Goal: Find specific page/section: Find specific page/section

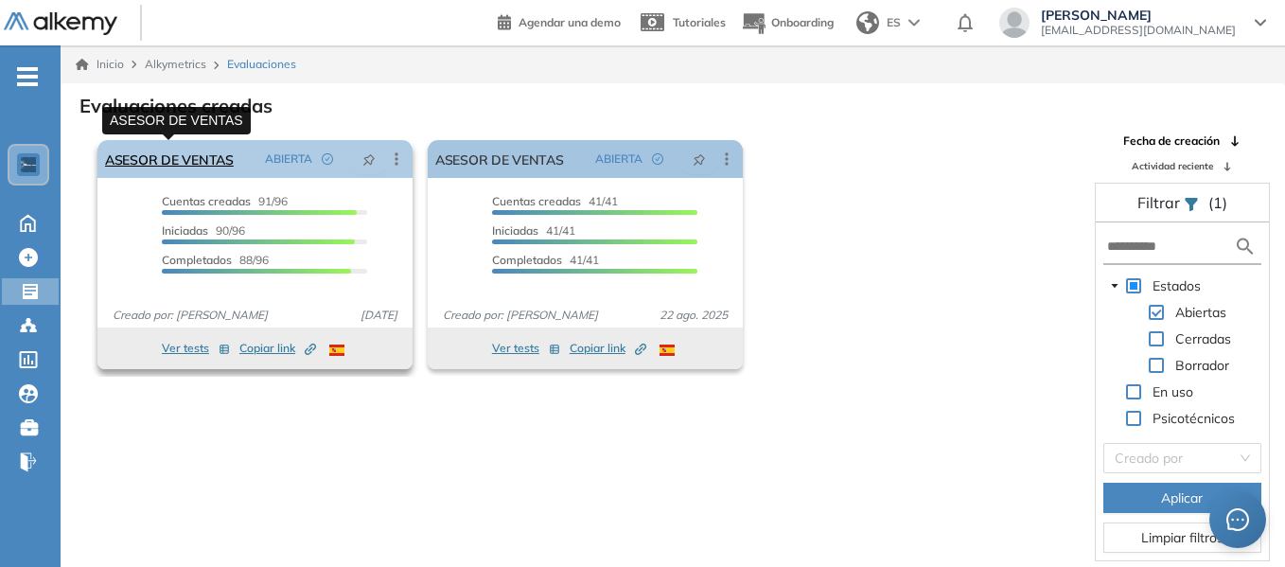
click at [165, 148] on link "ASESOR DE VENTAS" at bounding box center [169, 159] width 129 height 38
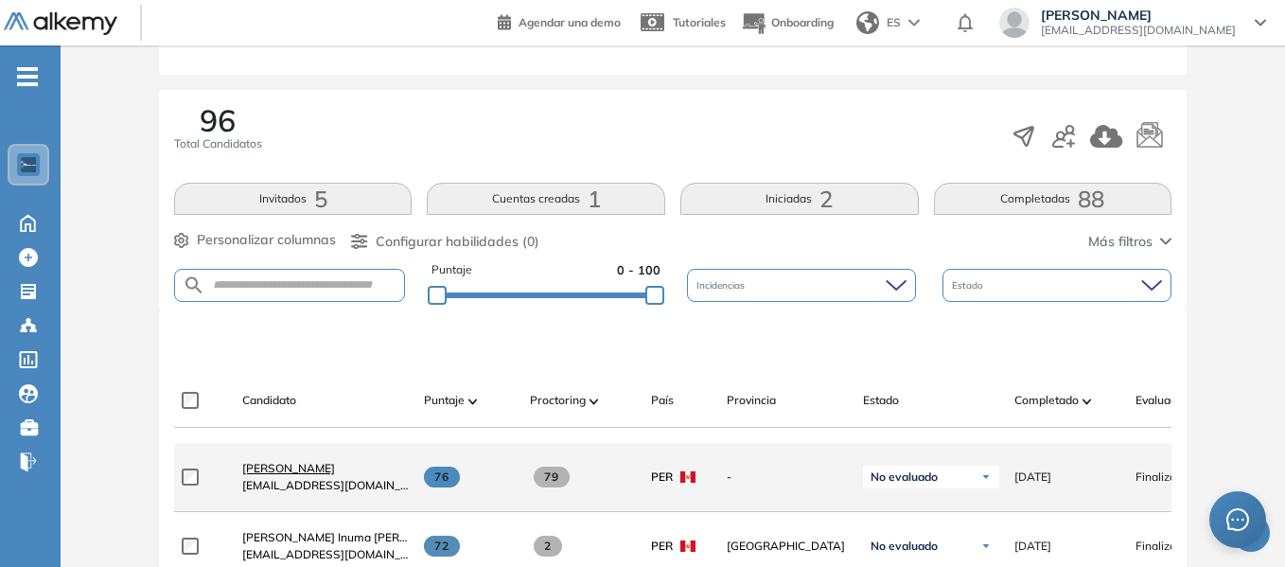
scroll to position [284, 0]
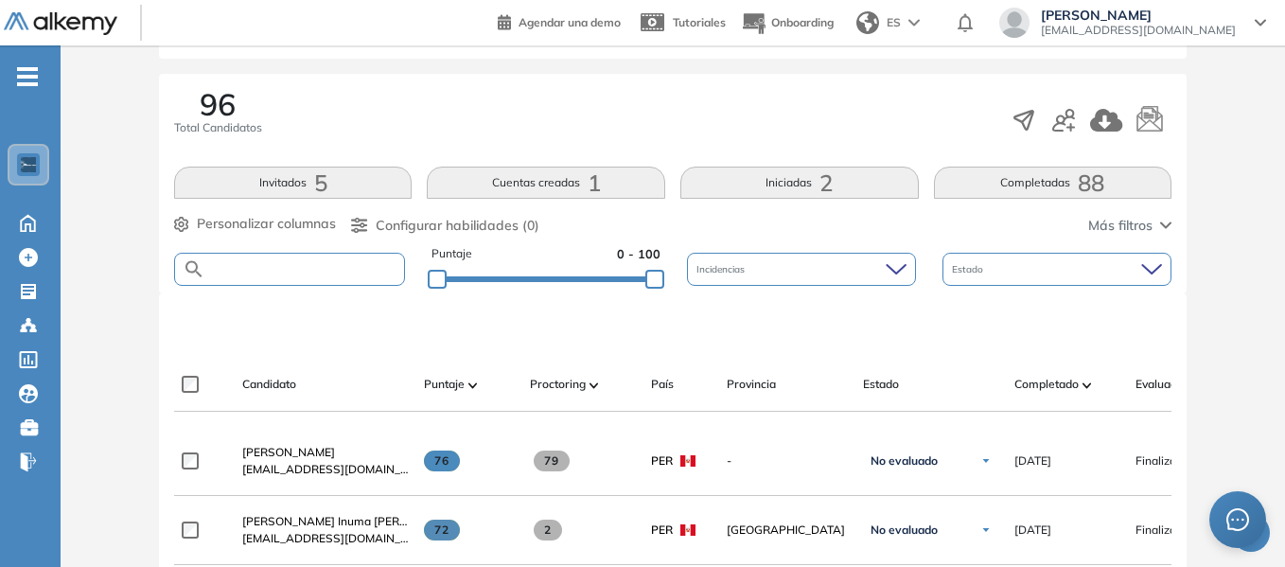
click at [281, 268] on input "text" at bounding box center [304, 269] width 199 height 14
type input "******"
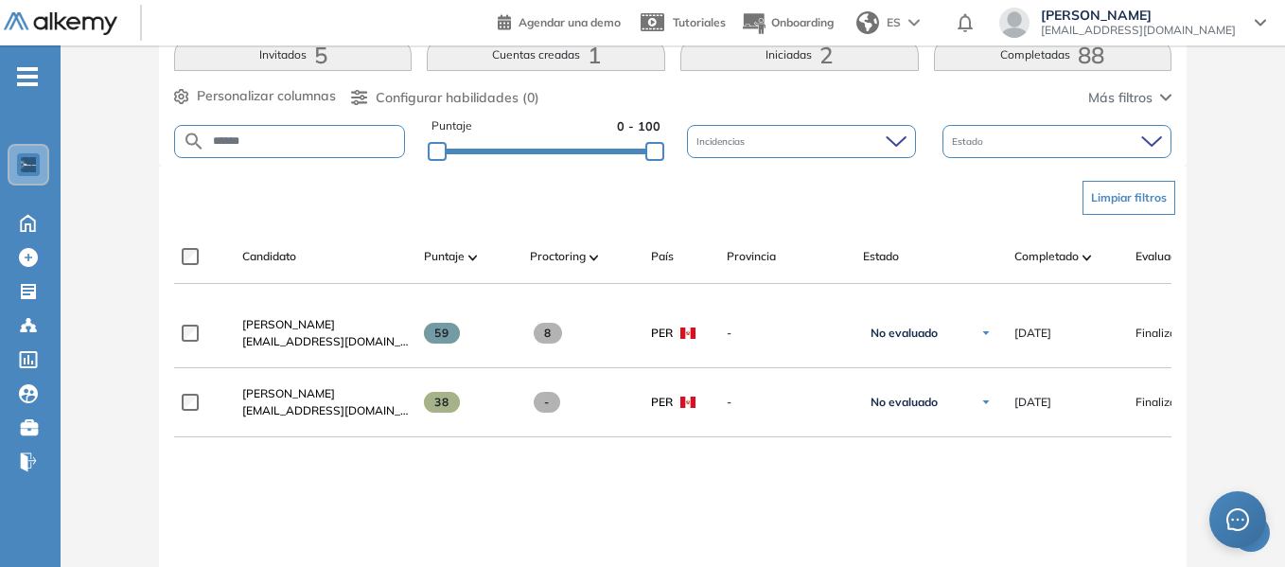
scroll to position [378, 0]
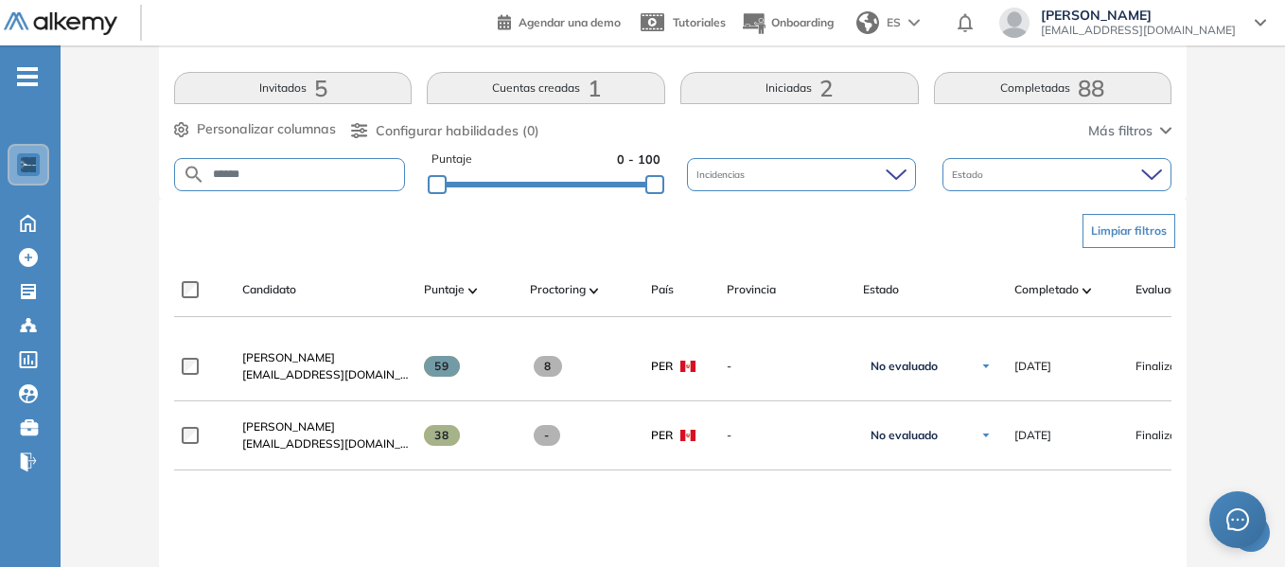
drag, startPoint x: 259, startPoint y: 173, endPoint x: 196, endPoint y: 176, distance: 63.5
click at [196, 176] on form "******" at bounding box center [289, 174] width 231 height 33
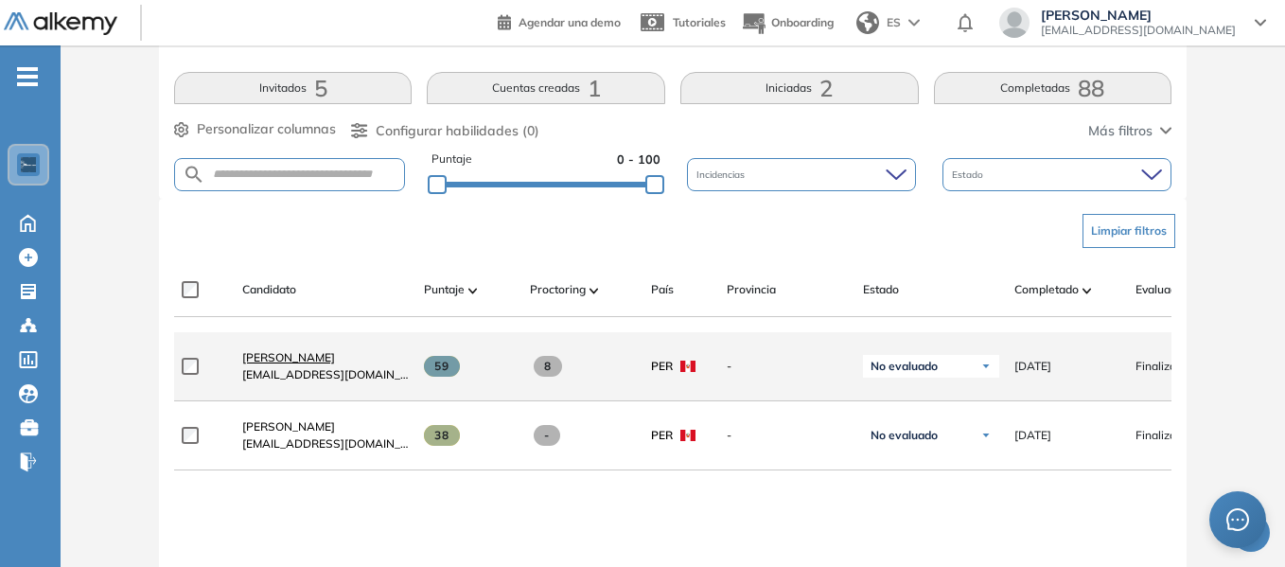
click at [295, 364] on span "[PERSON_NAME]" at bounding box center [288, 357] width 93 height 14
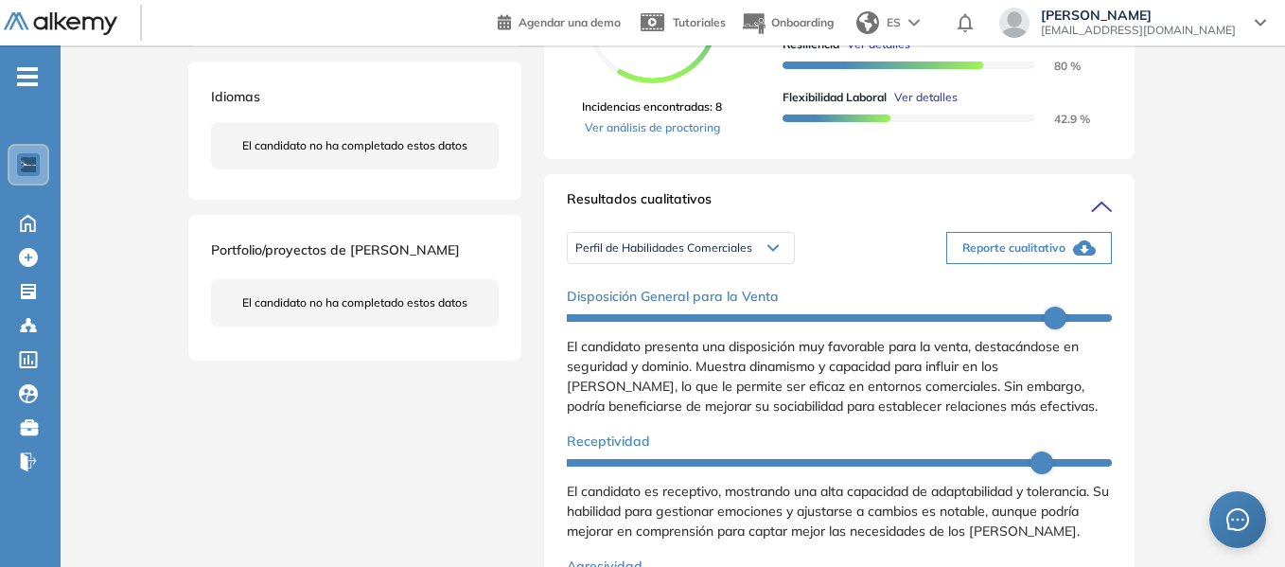
scroll to position [568, 0]
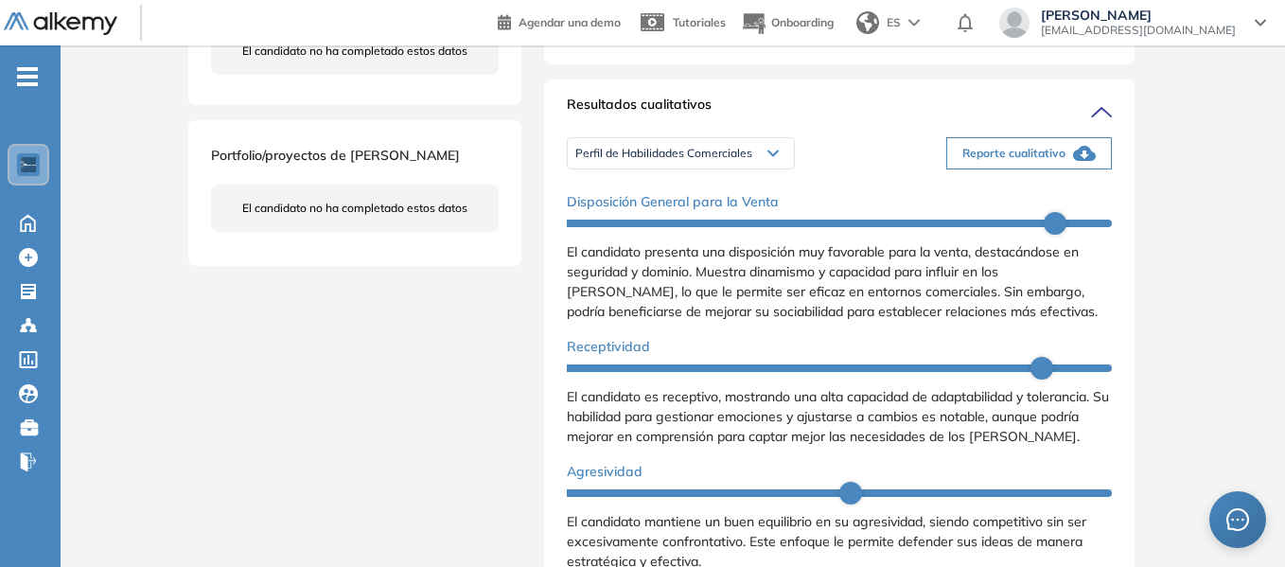
click at [994, 162] on span "Reporte cualitativo" at bounding box center [1013, 153] width 103 height 17
click at [1170, 213] on div "Inicio Alkymetrics Evaluaciones Dashboard Candidato Duración : 00:00:00 Cantida…" at bounding box center [673, 355] width 1224 height 1755
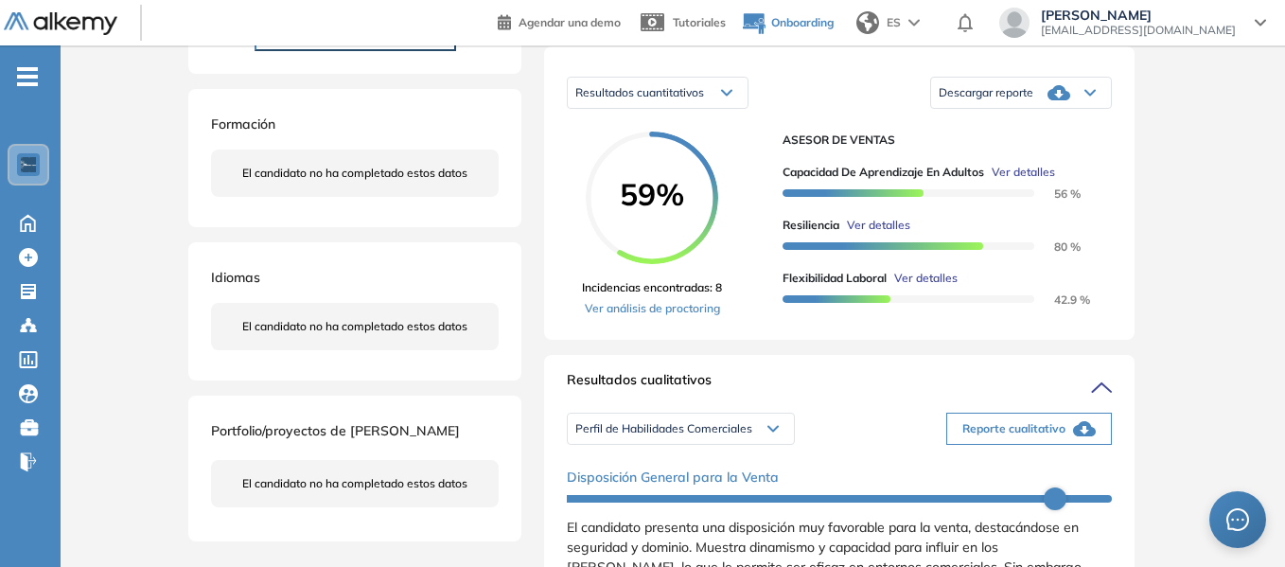
scroll to position [284, 0]
